Goal: Check status: Check status

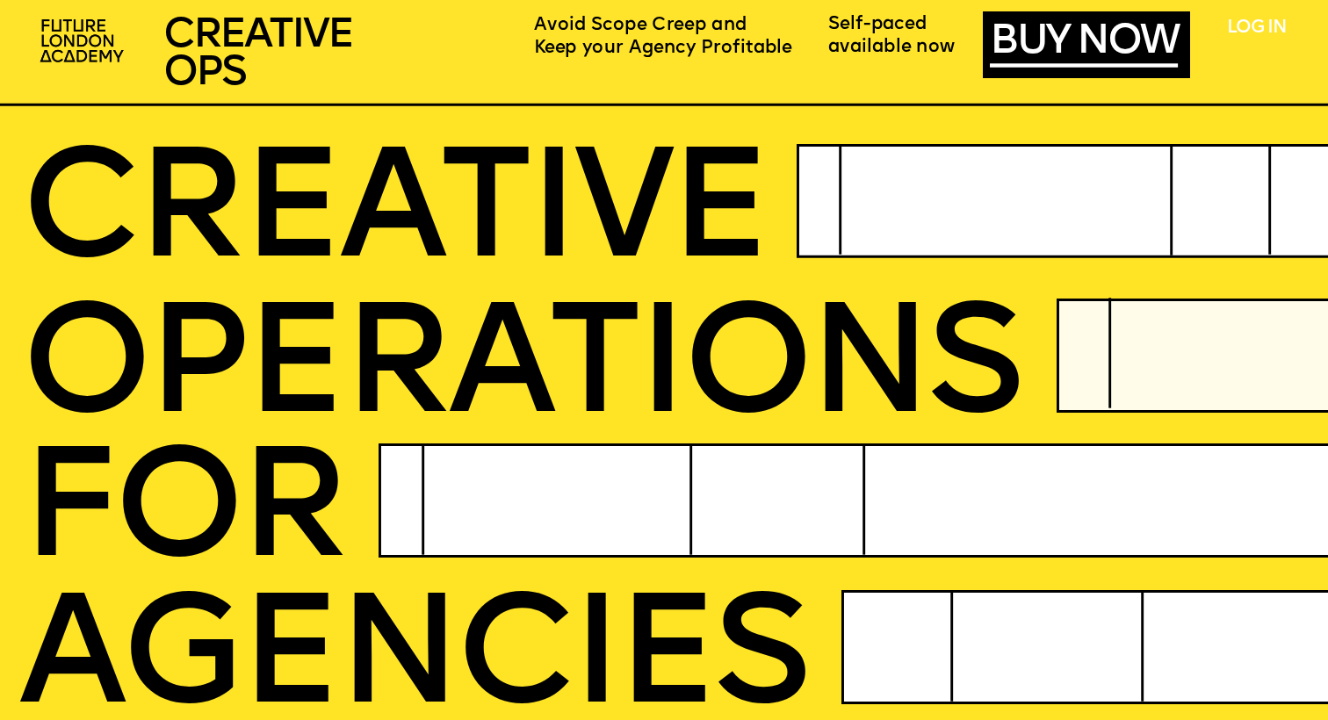
click at [1268, 26] on link "LOG IN" at bounding box center [1256, 28] width 58 height 18
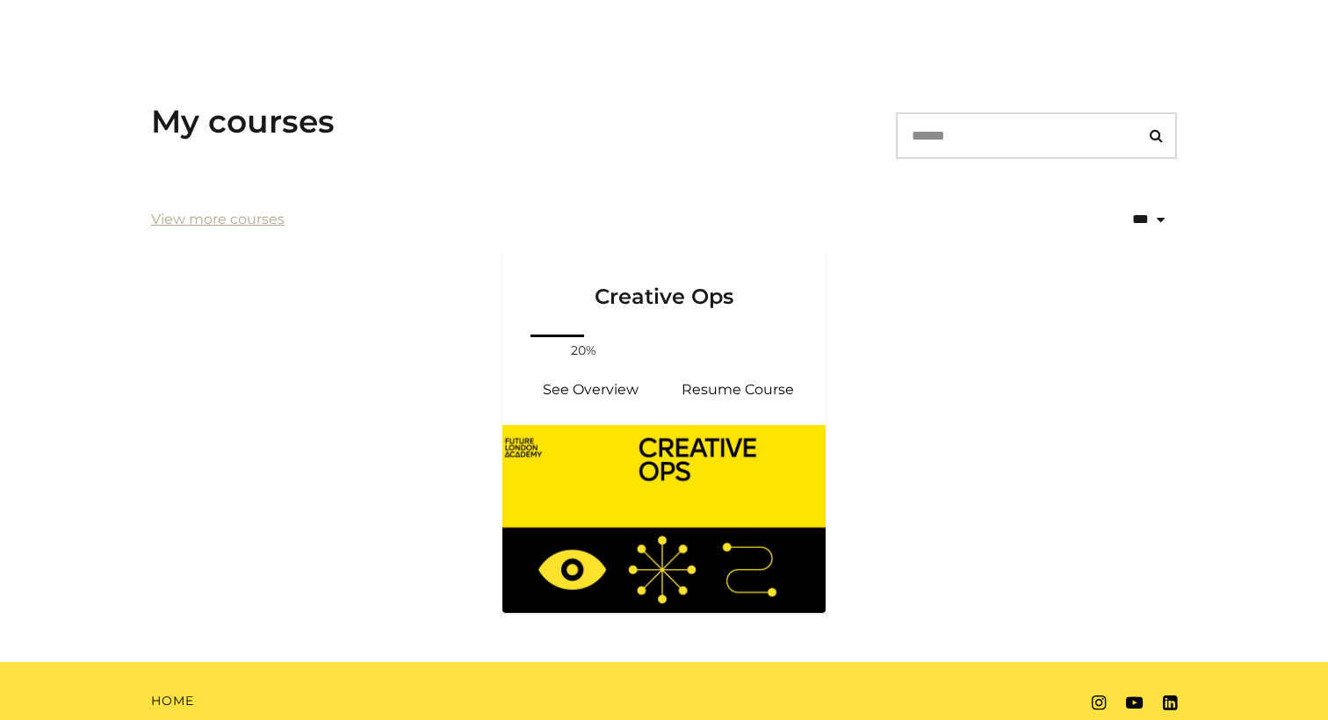
scroll to position [293, 0]
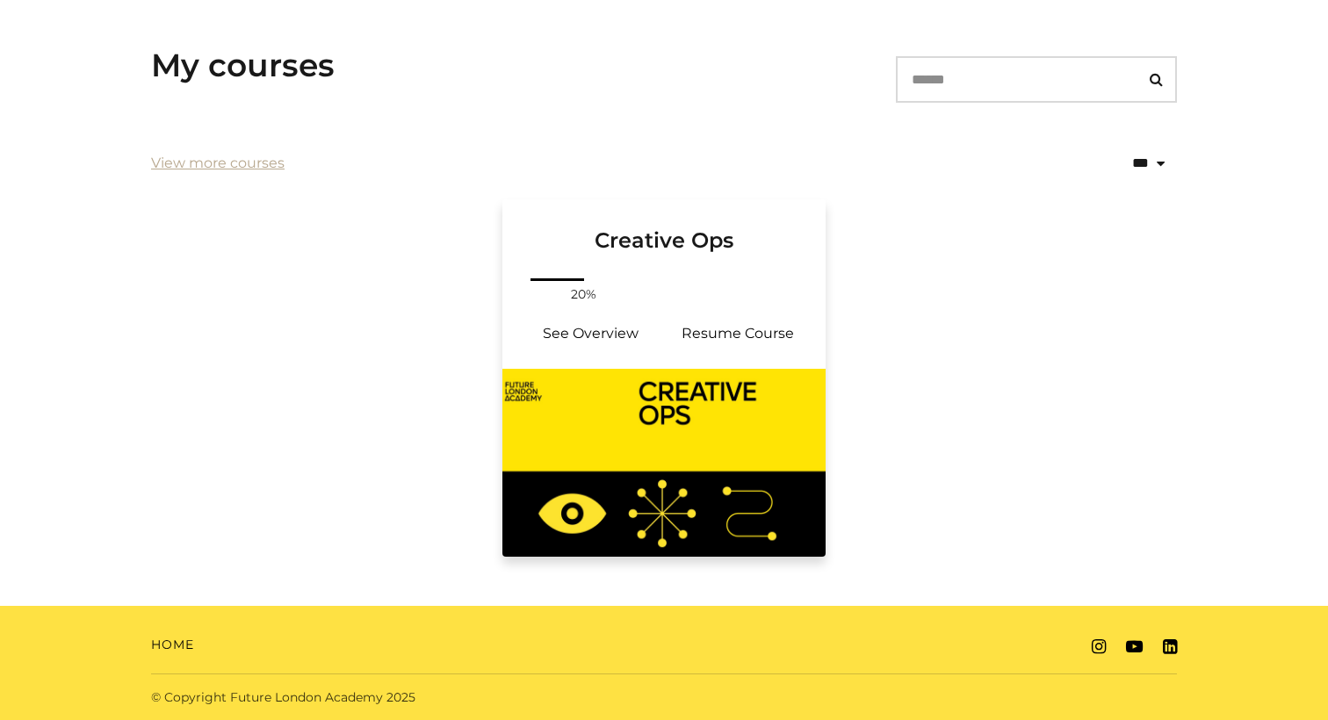
click at [633, 297] on div "Your progress: 20% See Overview Resume Course" at bounding box center [663, 322] width 323 height 94
click at [609, 336] on link "See Overview" at bounding box center [591, 334] width 148 height 42
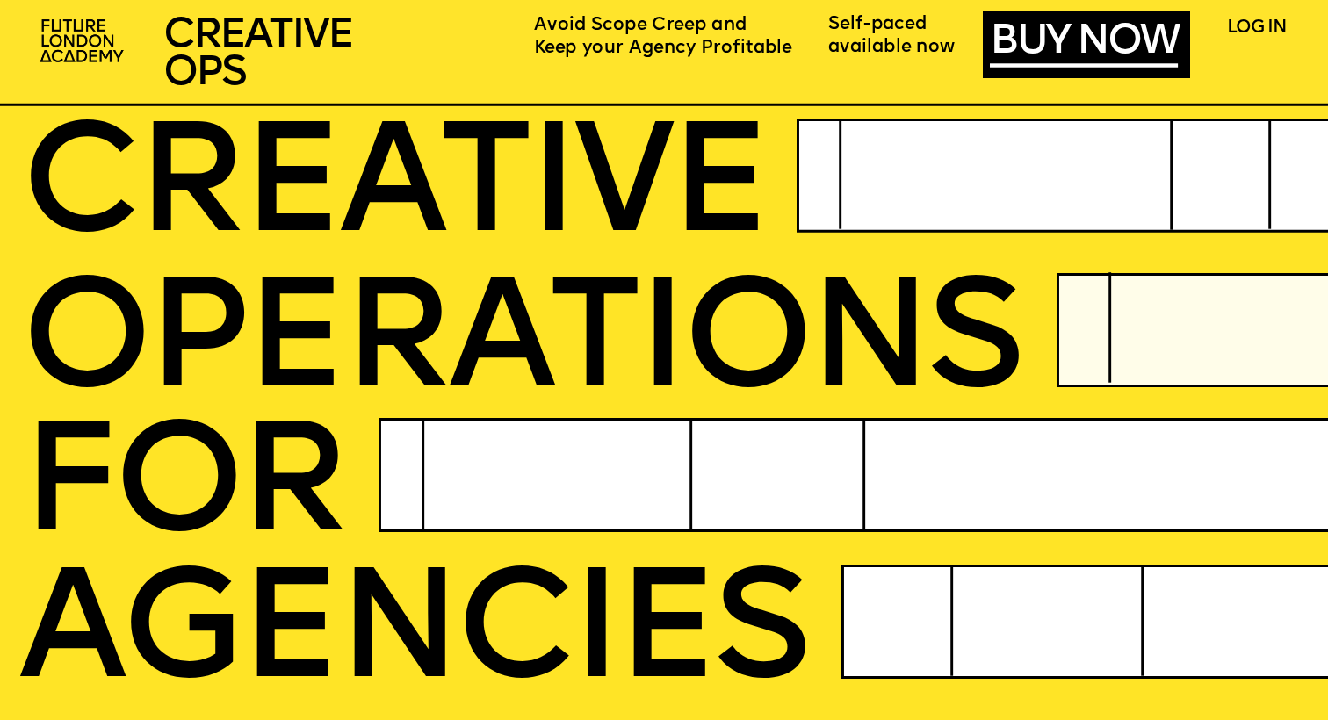
scroll to position [579, 0]
